Goal: Task Accomplishment & Management: Complete application form

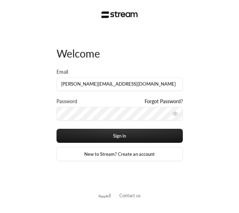
type input "[PERSON_NAME][EMAIL_ADDRESS][DOMAIN_NAME]"
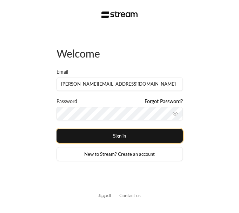
click at [145, 134] on button "Sign in" at bounding box center [119, 136] width 126 height 14
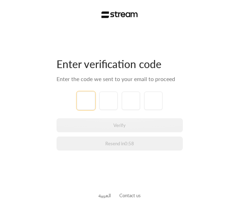
type input "1"
type input "2"
type input "3"
type input "4"
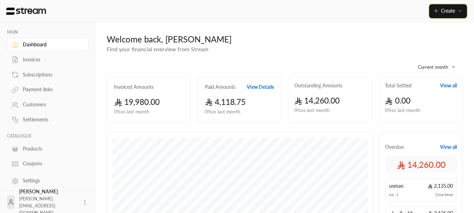
click at [443, 16] on button "Create" at bounding box center [448, 11] width 38 height 14
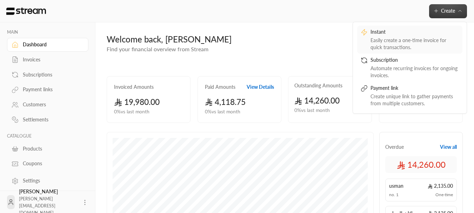
click at [402, 39] on div "Easily create a one-time invoice for quick transactions." at bounding box center [415, 44] width 88 height 14
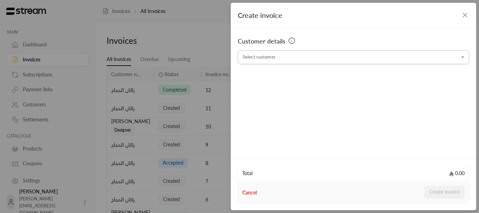
click at [346, 64] on div "Select customer" at bounding box center [354, 57] width 232 height 14
click at [264, 90] on li "ziad [PHONE_NUMBER]" at bounding box center [353, 95] width 222 height 14
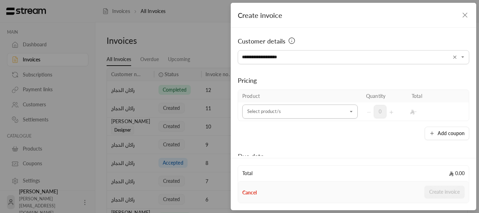
type input "**********"
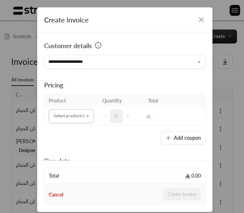
click at [56, 120] on input "Select customer" at bounding box center [71, 116] width 45 height 12
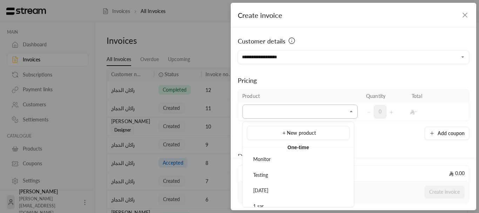
click at [274, 110] on input "Select customer" at bounding box center [299, 112] width 115 height 12
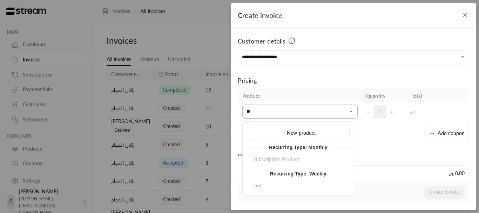
type input "*"
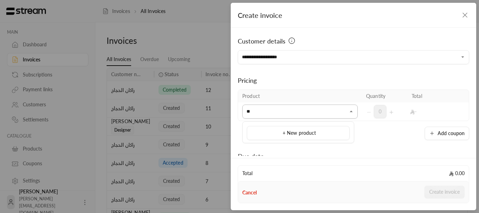
type input "*"
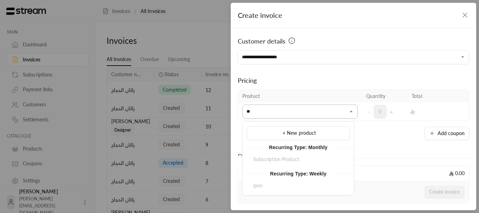
type input "*"
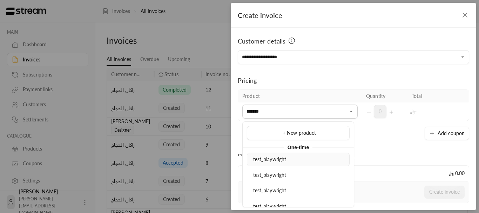
click at [284, 156] on span "test_playwright" at bounding box center [269, 159] width 33 height 6
type input "*******"
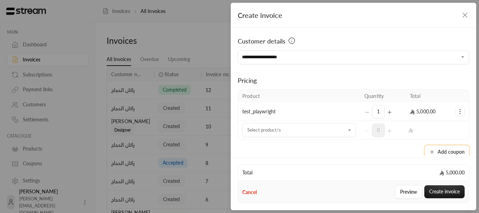
click at [431, 150] on icon "button" at bounding box center [433, 152] width 6 height 6
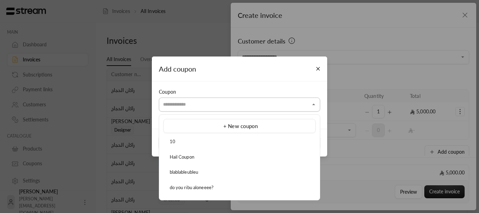
click at [235, 106] on input "Select customer" at bounding box center [239, 104] width 161 height 12
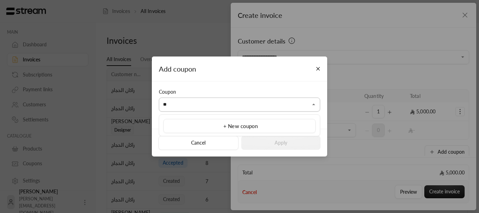
type input "*"
click at [250, 105] on input "Select customer" at bounding box center [239, 104] width 161 height 12
type input "**"
click at [217, 139] on div "do you ribu aloneeee?" at bounding box center [239, 141] width 145 height 7
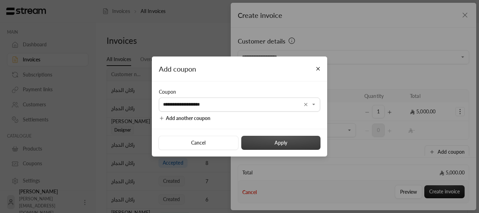
type input "**********"
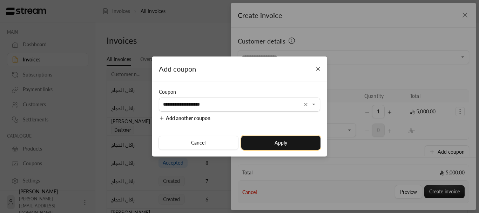
click at [273, 144] on button "Apply" at bounding box center [280, 143] width 79 height 14
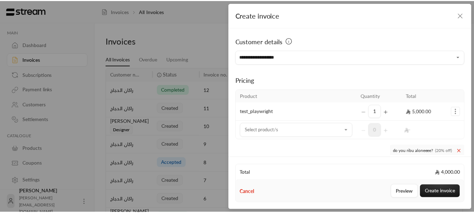
scroll to position [78, 0]
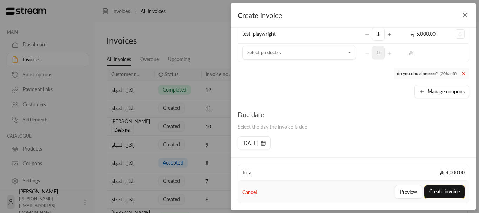
click at [434, 187] on button "Create invoice" at bounding box center [445, 191] width 40 height 13
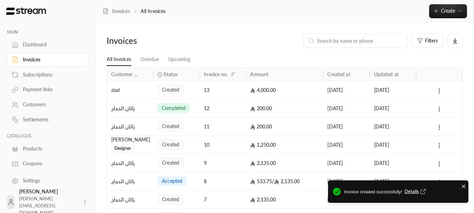
click at [411, 190] on span "Details" at bounding box center [416, 191] width 23 height 7
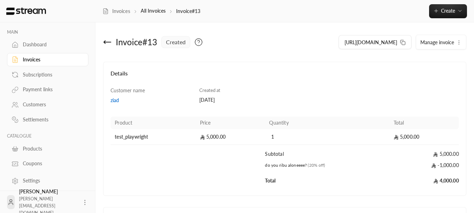
click at [109, 43] on icon at bounding box center [107, 42] width 8 height 8
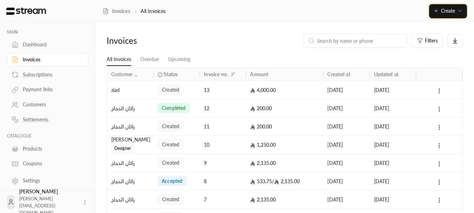
click at [439, 15] on button "Create" at bounding box center [448, 11] width 38 height 14
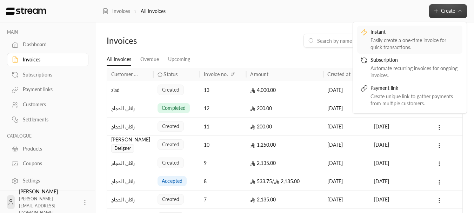
click at [402, 36] on div "Instant" at bounding box center [415, 32] width 88 height 8
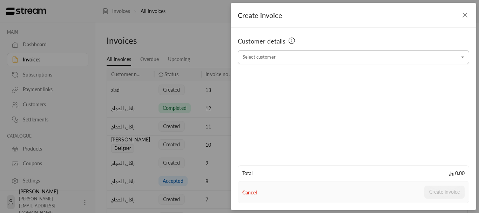
click at [355, 59] on input "Select customer" at bounding box center [354, 57] width 232 height 12
click at [271, 98] on div "ziad [PHONE_NUMBER]" at bounding box center [353, 94] width 215 height 7
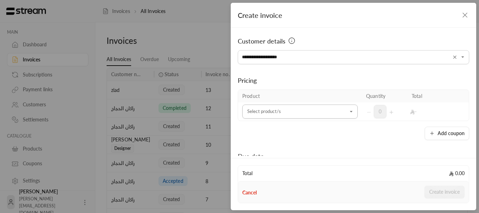
type input "**********"
click at [291, 109] on input "Select customer" at bounding box center [299, 112] width 115 height 12
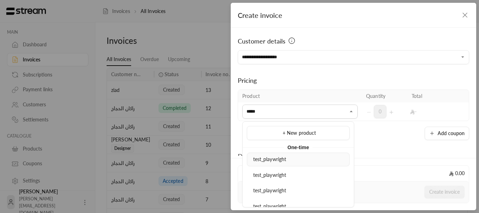
click at [275, 158] on span "test_playwright" at bounding box center [269, 159] width 33 height 6
type input "*****"
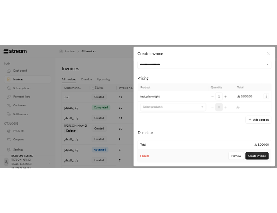
scroll to position [35, 0]
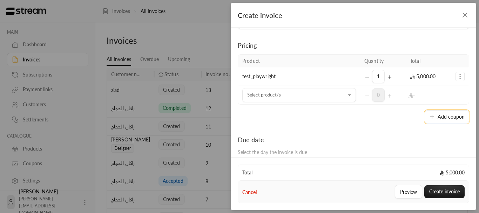
click at [434, 121] on button "Add coupon" at bounding box center [447, 116] width 45 height 13
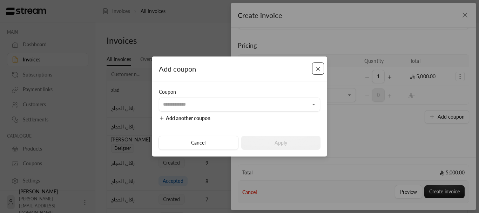
drag, startPoint x: 315, startPoint y: 71, endPoint x: 319, endPoint y: 72, distance: 3.6
drag, startPoint x: 319, startPoint y: 72, endPoint x: 452, endPoint y: 121, distance: 142.2
click at [452, 121] on div "Add coupon Coupon ​ Add another coupon Cancel Apply" at bounding box center [239, 106] width 479 height 213
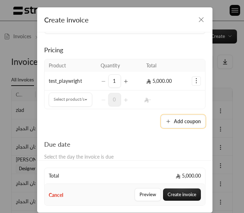
click at [181, 119] on button "Add coupon" at bounding box center [183, 121] width 45 height 13
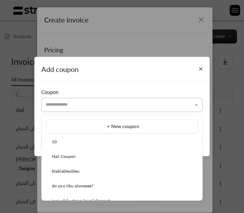
click at [132, 108] on input "Select customer" at bounding box center [121, 105] width 161 height 12
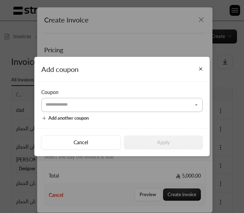
click at [128, 104] on input "Select customer" at bounding box center [121, 105] width 161 height 12
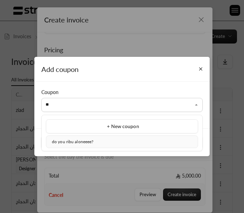
type input "**"
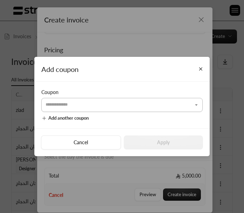
click at [94, 107] on input "Select customer" at bounding box center [121, 105] width 161 height 12
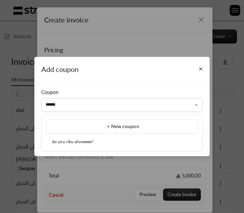
type input "******"
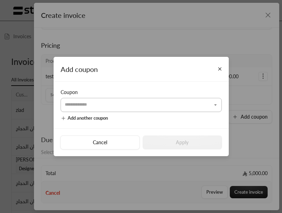
click at [111, 109] on input "Select customer" at bounding box center [141, 105] width 161 height 12
type input "*"
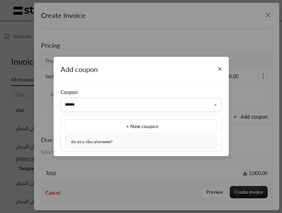
click at [96, 141] on span "do you ribu aloneeee?" at bounding box center [91, 141] width 41 height 5
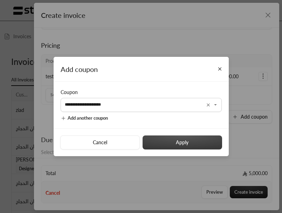
type input "**********"
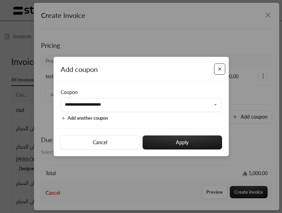
click at [220, 68] on button "Close" at bounding box center [219, 69] width 11 height 11
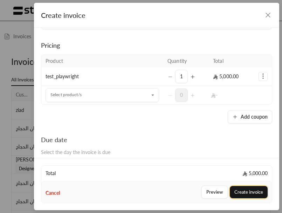
click at [244, 190] on button "Create invoice" at bounding box center [249, 192] width 38 height 12
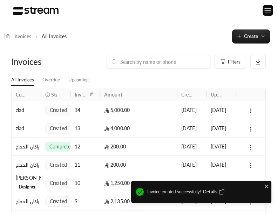
click at [209, 192] on span "Details" at bounding box center [214, 191] width 23 height 7
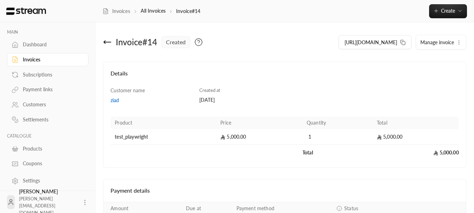
click at [107, 41] on icon at bounding box center [107, 42] width 8 height 8
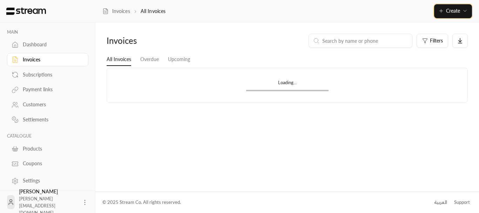
click at [440, 8] on icon "button" at bounding box center [442, 11] width 6 height 6
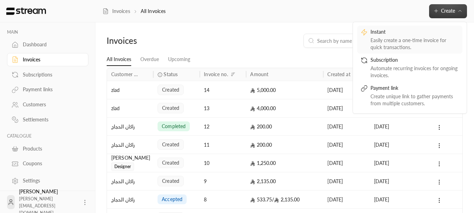
click at [399, 38] on div "Easily create a one-time invoice for quick transactions." at bounding box center [415, 44] width 88 height 14
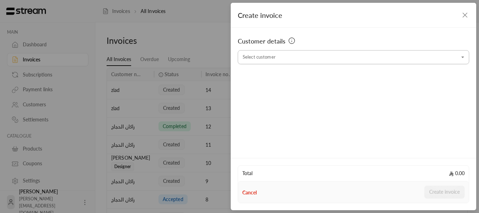
click at [315, 61] on input "Select customer" at bounding box center [354, 57] width 232 height 12
click at [272, 100] on li "ziad [PHONE_NUMBER]" at bounding box center [353, 95] width 222 height 14
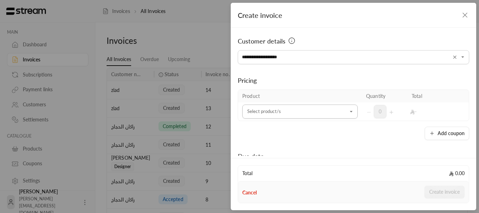
type input "**********"
click at [293, 110] on input "Select customer" at bounding box center [299, 112] width 115 height 12
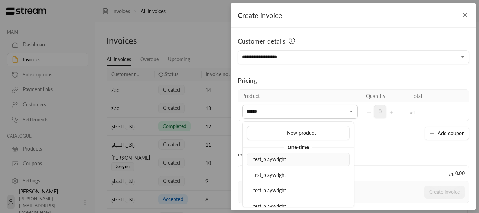
click at [277, 159] on span "test_playwright" at bounding box center [269, 159] width 33 height 6
type input "******"
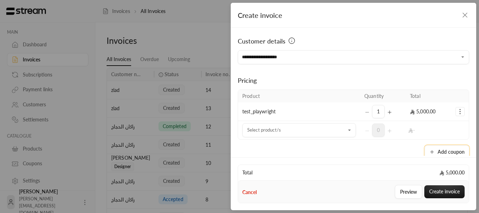
click at [440, 149] on button "Add coupon" at bounding box center [447, 151] width 45 height 13
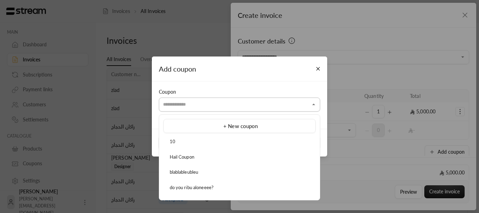
click at [232, 107] on input "Select customer" at bounding box center [239, 104] width 161 height 12
drag, startPoint x: 198, startPoint y: 185, endPoint x: 208, endPoint y: 185, distance: 9.8
click at [199, 185] on span "do you ribu aloneeee?" at bounding box center [192, 188] width 44 height 6
type input "**********"
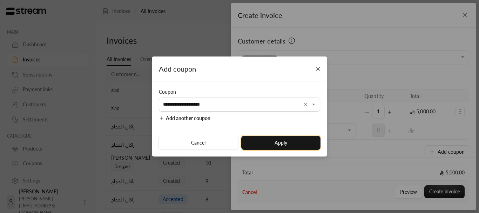
click at [277, 143] on button "Apply" at bounding box center [280, 143] width 79 height 14
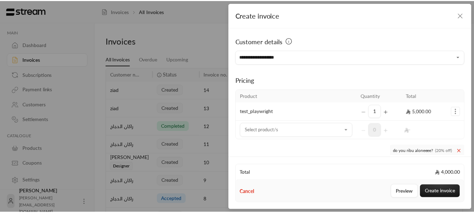
scroll to position [78, 0]
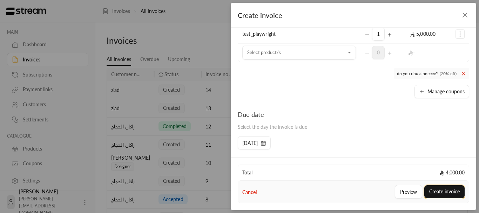
click at [449, 189] on button "Create invoice" at bounding box center [445, 191] width 40 height 13
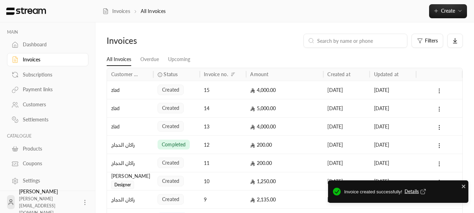
click at [411, 188] on div "Invoice created successfully! Details" at bounding box center [403, 191] width 119 height 9
click at [414, 188] on span "Details" at bounding box center [416, 191] width 23 height 7
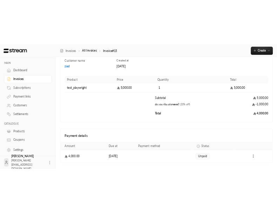
scroll to position [70, 0]
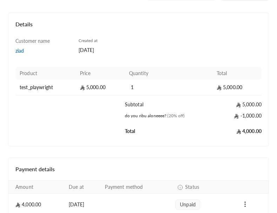
drag, startPoint x: 251, startPoint y: 118, endPoint x: 220, endPoint y: 104, distance: 33.6
click at [220, 90] on icon "Products" at bounding box center [219, 87] width 5 height 5
